Goal: Task Accomplishment & Management: Use online tool/utility

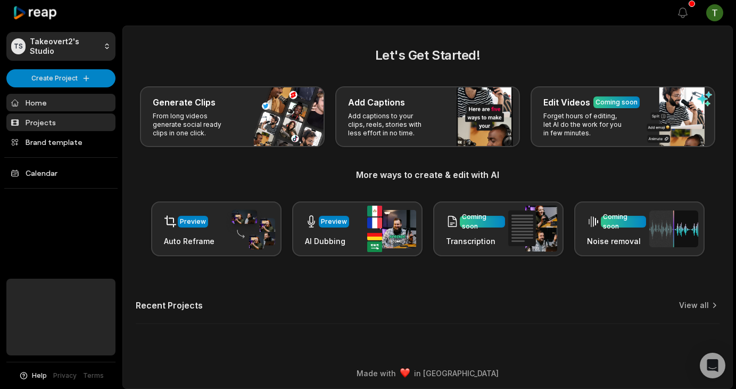
click at [59, 127] on link "Projects" at bounding box center [60, 122] width 109 height 18
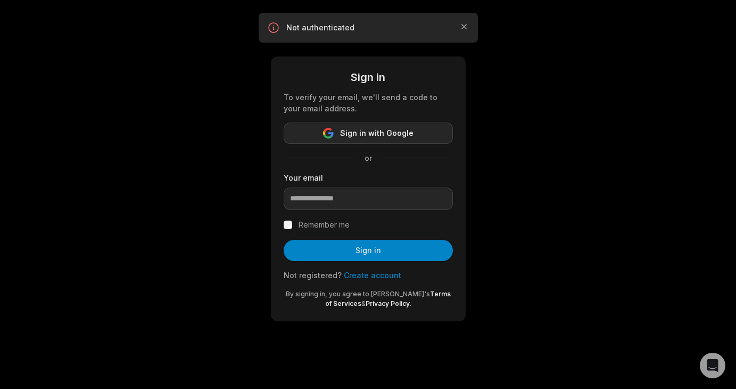
click at [369, 128] on span "Sign in with Google" at bounding box center [376, 133] width 73 height 13
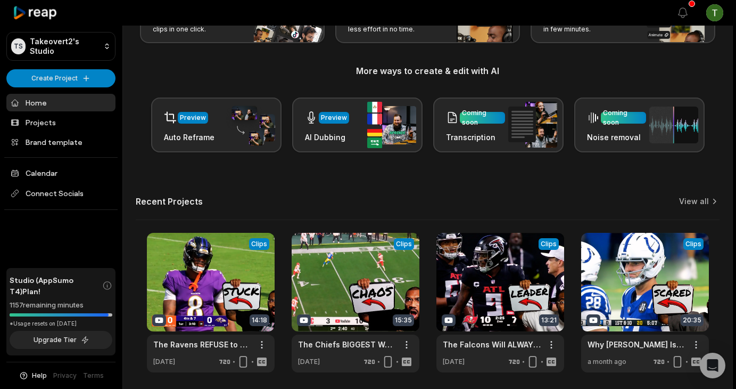
scroll to position [143, 0]
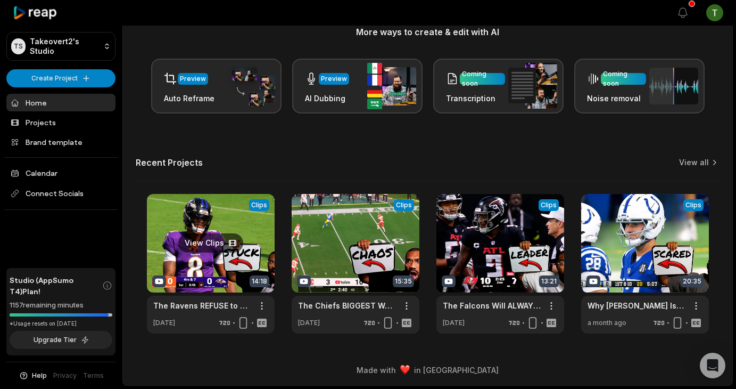
click at [233, 213] on link at bounding box center [211, 263] width 128 height 139
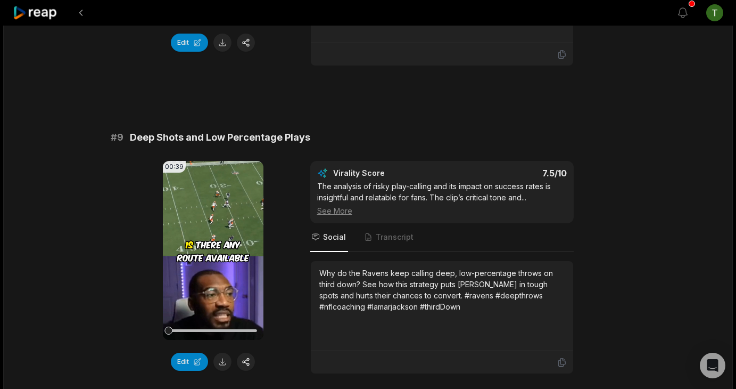
scroll to position [2896, 0]
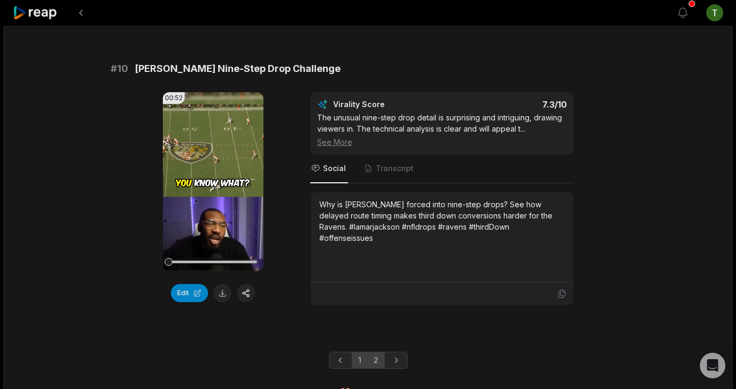
click at [372, 351] on link "2" at bounding box center [376, 359] width 18 height 17
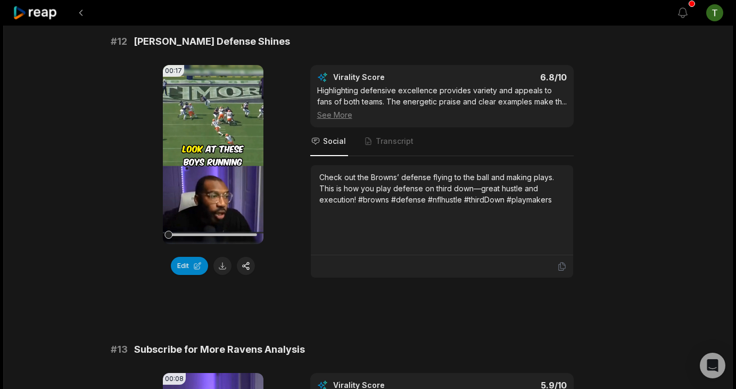
scroll to position [421, 0]
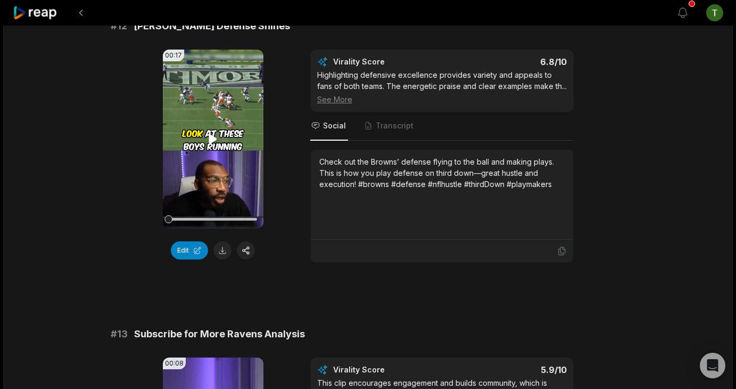
click at [212, 142] on icon at bounding box center [213, 138] width 8 height 9
click at [192, 253] on button "Edit" at bounding box center [189, 250] width 37 height 18
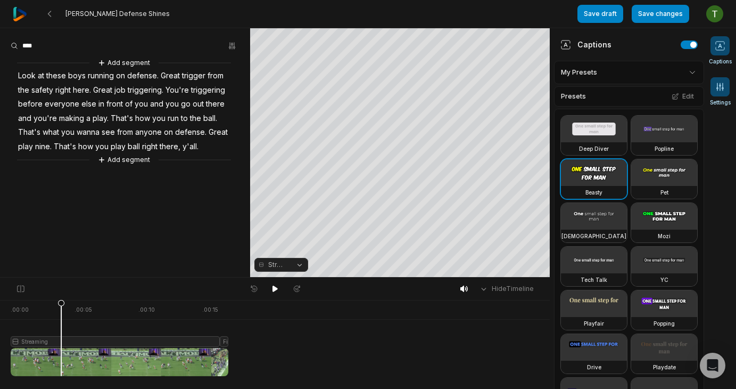
click at [719, 86] on icon at bounding box center [720, 86] width 11 height 11
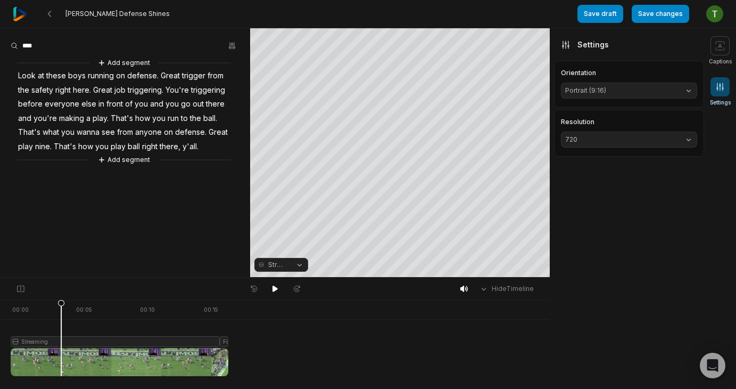
click at [627, 141] on span "720" at bounding box center [620, 140] width 111 height 10
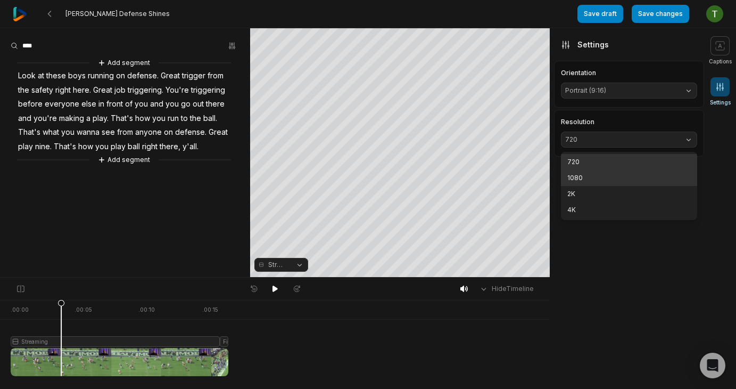
click at [606, 179] on p "1080" at bounding box center [630, 178] width 124 height 10
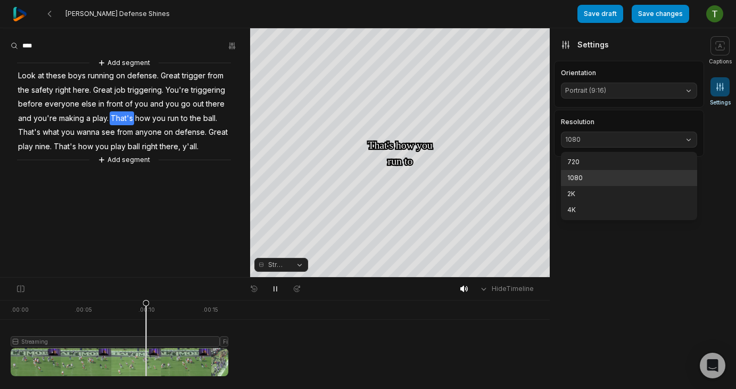
click at [401, 350] on body "Brown's Defense Shines Save draft Save changes Open user menu Captions Settings…" at bounding box center [368, 194] width 736 height 389
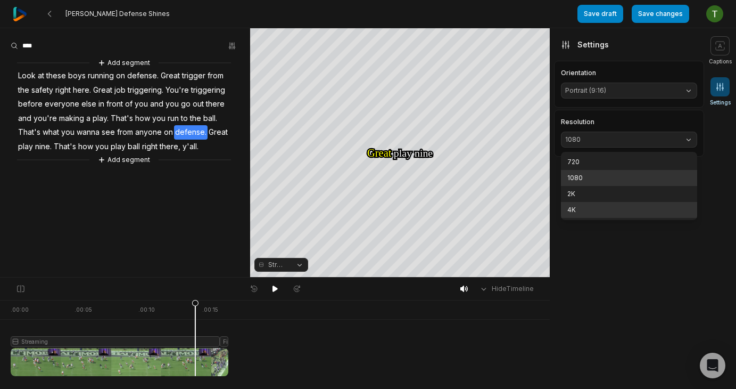
click at [588, 205] on p "4K" at bounding box center [630, 210] width 124 height 10
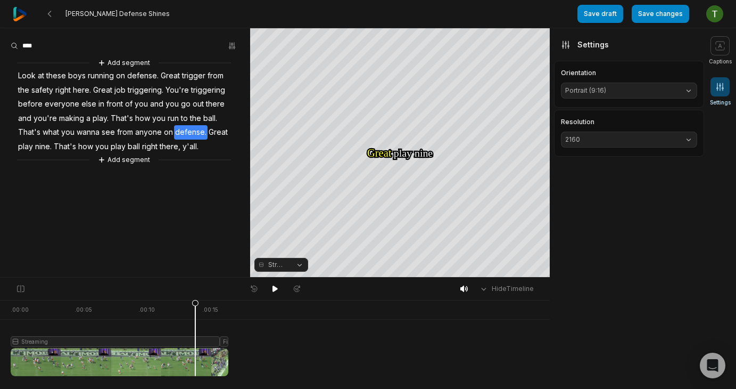
click at [611, 147] on button "2160" at bounding box center [629, 140] width 136 height 16
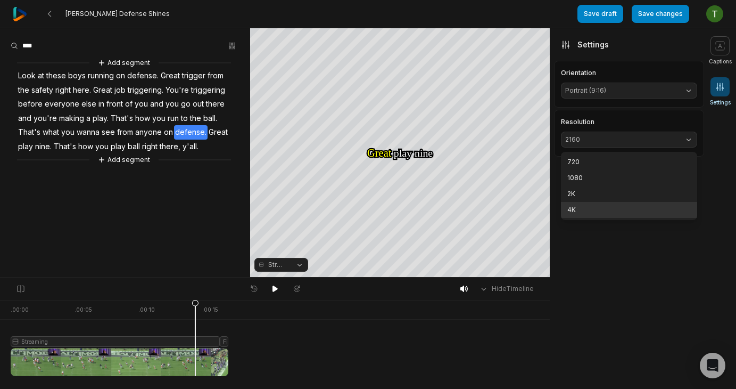
click at [619, 211] on p "4K" at bounding box center [630, 210] width 124 height 10
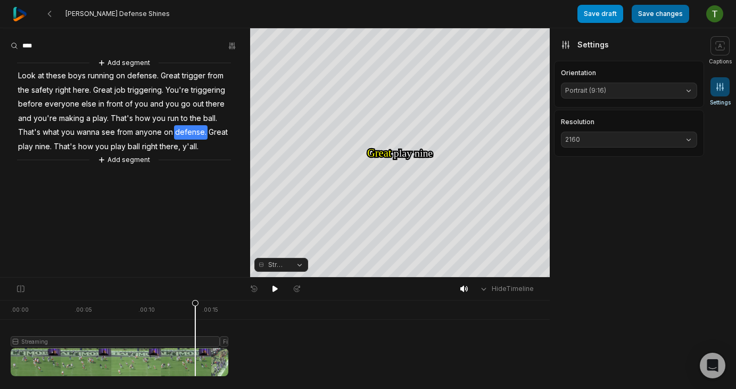
click at [666, 15] on button "Save changes" at bounding box center [660, 14] width 57 height 18
